Goal: Information Seeking & Learning: Learn about a topic

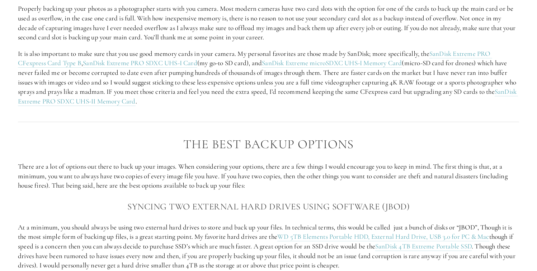
scroll to position [593, 0]
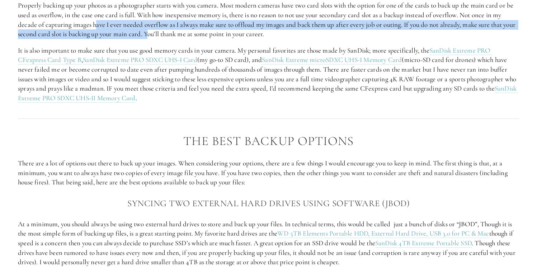
drag, startPoint x: 105, startPoint y: 25, endPoint x: 93, endPoint y: 24, distance: 11.8
click at [94, 25] on p "Properly backing up your photos as a photographer starts with you camera. Most …" at bounding box center [268, 20] width 501 height 38
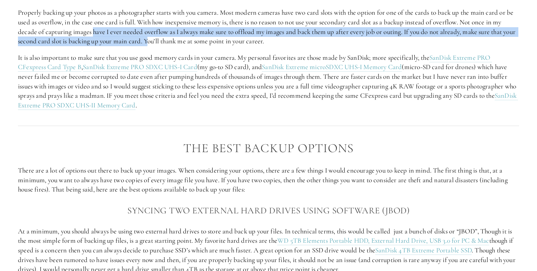
click at [245, 31] on p "Properly backing up your photos as a photographer starts with you camera. Most …" at bounding box center [268, 27] width 501 height 38
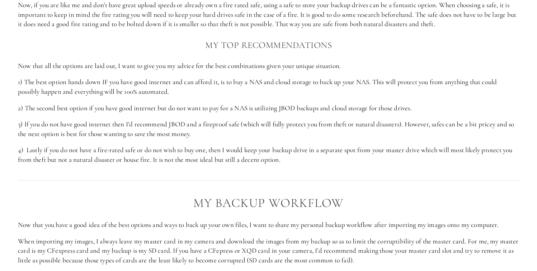
scroll to position [1148, 0]
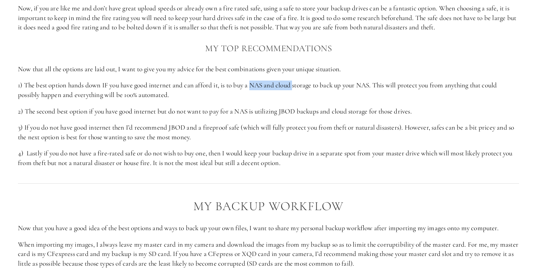
drag, startPoint x: 255, startPoint y: 75, endPoint x: 296, endPoint y: 78, distance: 40.7
click at [296, 81] on p "1) The best option hands down IF you have good internet and can afford it, is t…" at bounding box center [268, 90] width 501 height 19
click at [317, 81] on p "1) The best option hands down IF you have good internet and can afford it, is t…" at bounding box center [268, 90] width 501 height 19
click at [253, 81] on p "1) The best option hands down IF you have good internet and can afford it, is t…" at bounding box center [268, 90] width 501 height 19
drag, startPoint x: 253, startPoint y: 76, endPoint x: 314, endPoint y: 76, distance: 60.6
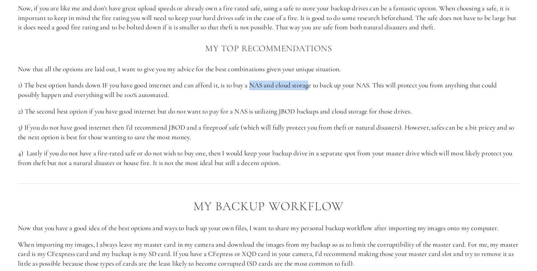
click at [314, 81] on p "1) The best option hands down IF you have good internet and can afford it, is t…" at bounding box center [268, 90] width 501 height 19
click at [251, 81] on p "1) The best option hands down IF you have good internet and can afford it, is t…" at bounding box center [268, 90] width 501 height 19
drag, startPoint x: 254, startPoint y: 76, endPoint x: 315, endPoint y: 77, distance: 61.3
click at [315, 81] on p "1) The best option hands down IF you have good internet and can afford it, is t…" at bounding box center [268, 90] width 501 height 19
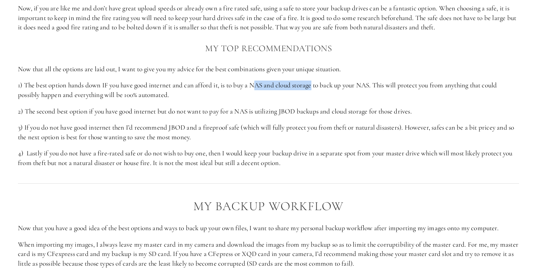
drag, startPoint x: 256, startPoint y: 76, endPoint x: 315, endPoint y: 77, distance: 58.1
click at [315, 81] on p "1) The best option hands down IF you have good internet and can afford it, is t…" at bounding box center [268, 90] width 501 height 19
drag, startPoint x: 253, startPoint y: 76, endPoint x: 315, endPoint y: 79, distance: 62.1
click at [315, 81] on p "1) The best option hands down IF you have good internet and can afford it, is t…" at bounding box center [268, 90] width 501 height 19
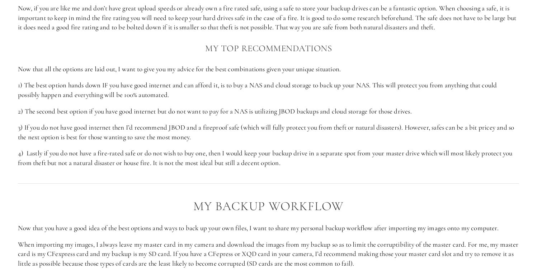
click at [254, 90] on p "1) The best option hands down IF you have good internet and can afford it, is t…" at bounding box center [268, 90] width 501 height 19
drag, startPoint x: 253, startPoint y: 74, endPoint x: 314, endPoint y: 78, distance: 61.1
click at [314, 81] on p "1) The best option hands down IF you have good internet and can afford it, is t…" at bounding box center [268, 90] width 501 height 19
click at [295, 107] on p "2) The second best option if you have good internet but do not want to pay for …" at bounding box center [268, 112] width 501 height 10
drag, startPoint x: 255, startPoint y: 75, endPoint x: 315, endPoint y: 80, distance: 60.1
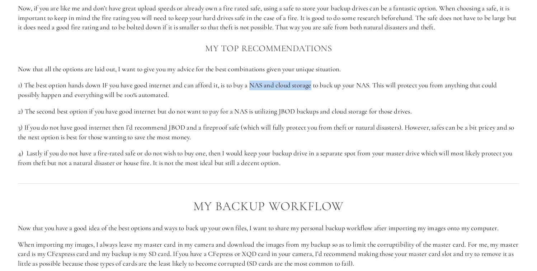
click at [315, 81] on p "1) The best option hands down IF you have good internet and can afford it, is t…" at bounding box center [268, 90] width 501 height 19
click at [310, 85] on p "1) The best option hands down IF you have good internet and can afford it, is t…" at bounding box center [268, 90] width 501 height 19
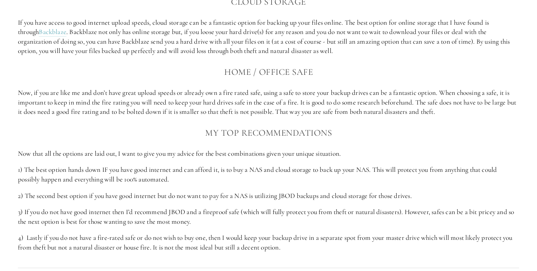
scroll to position [1125, 0]
